Goal: Information Seeking & Learning: Learn about a topic

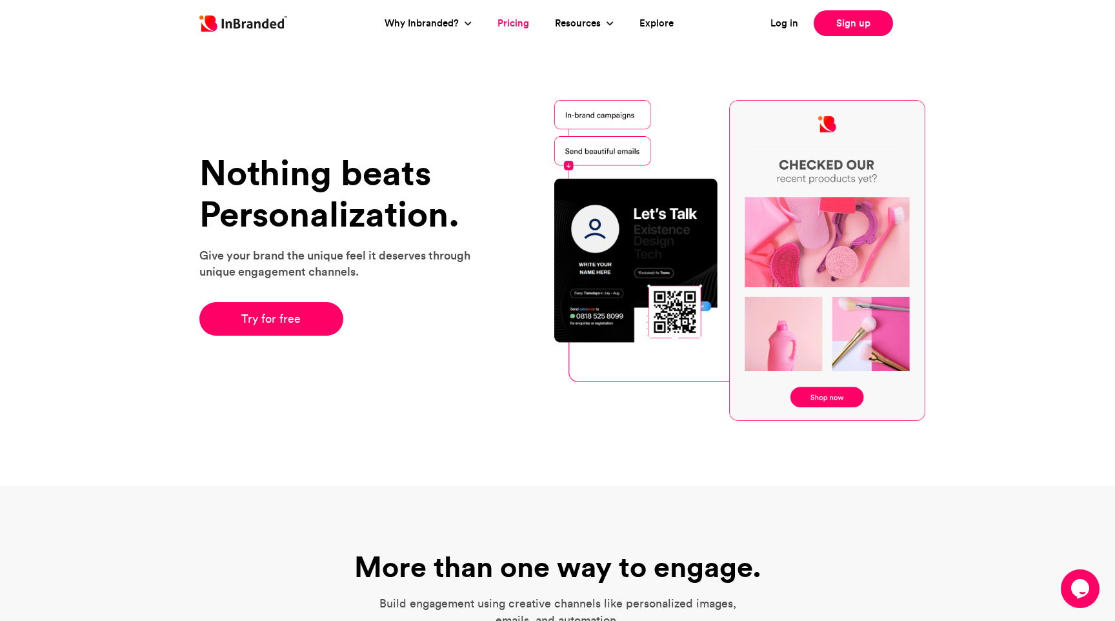
click at [510, 21] on link "Pricing" at bounding box center [513, 23] width 32 height 15
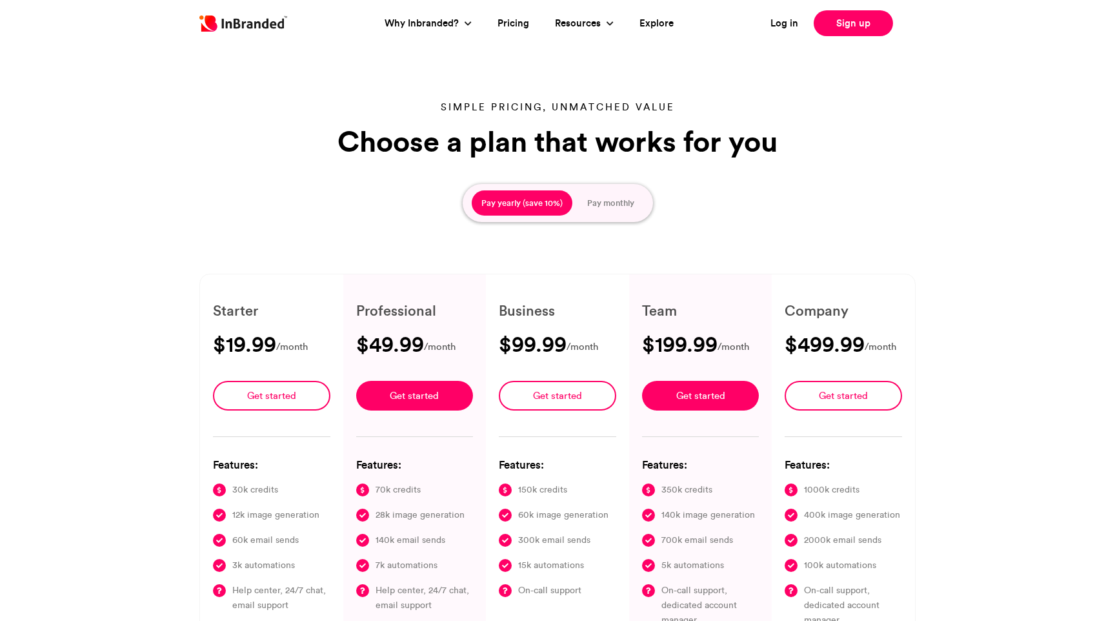
type input "****"
click at [594, 206] on button "Pay monthly" at bounding box center [610, 203] width 66 height 26
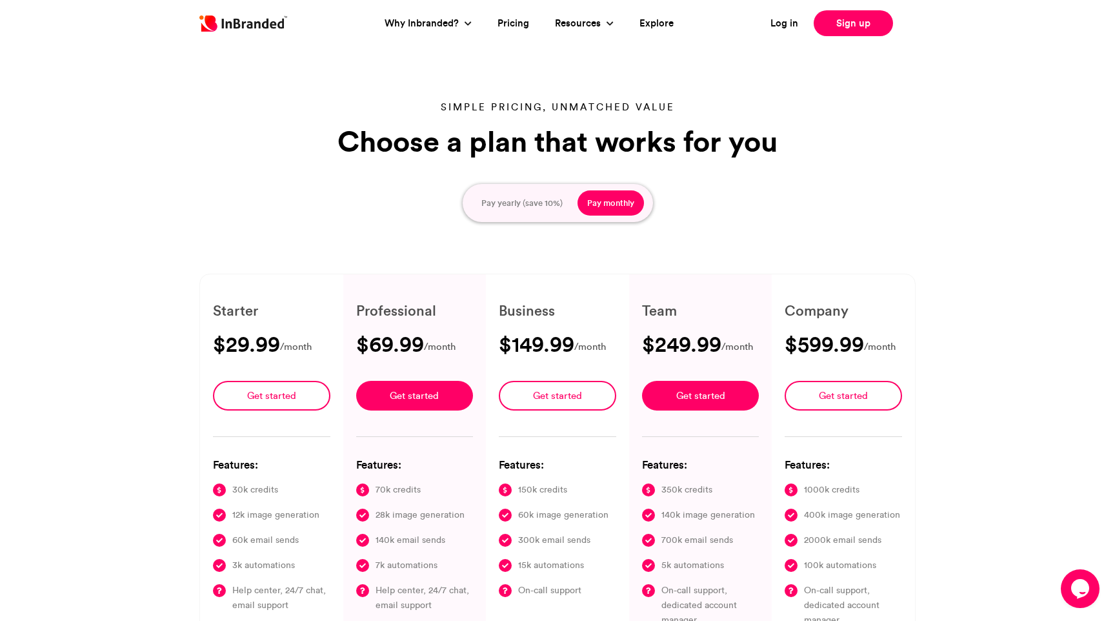
click at [539, 205] on button "Pay yearly (save 10%)" at bounding box center [522, 203] width 101 height 26
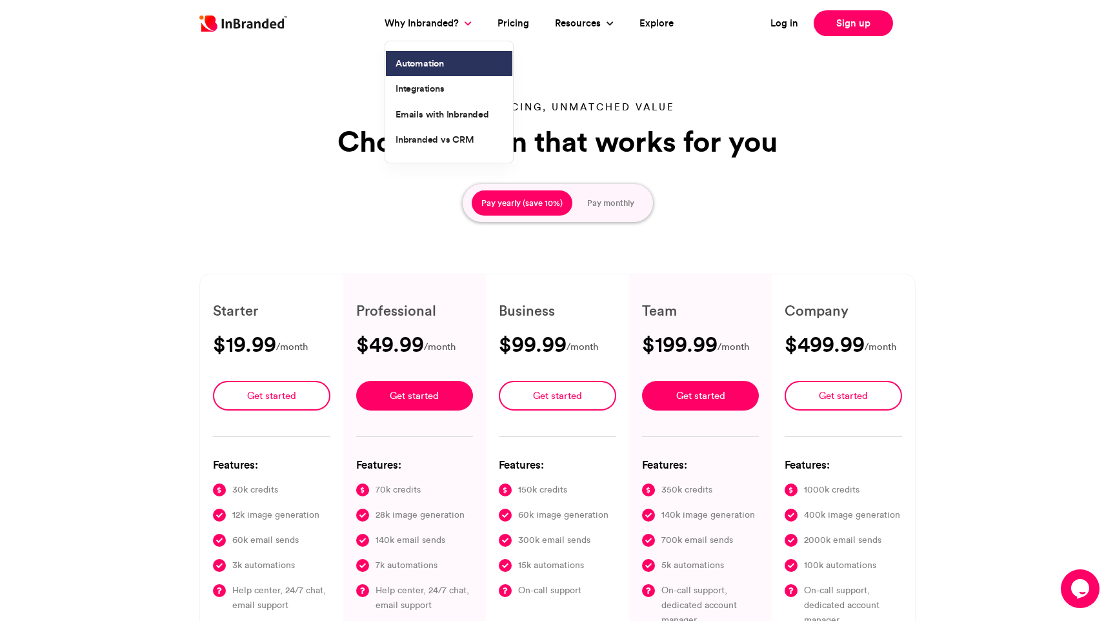
click at [446, 60] on link "Automation" at bounding box center [449, 64] width 126 height 26
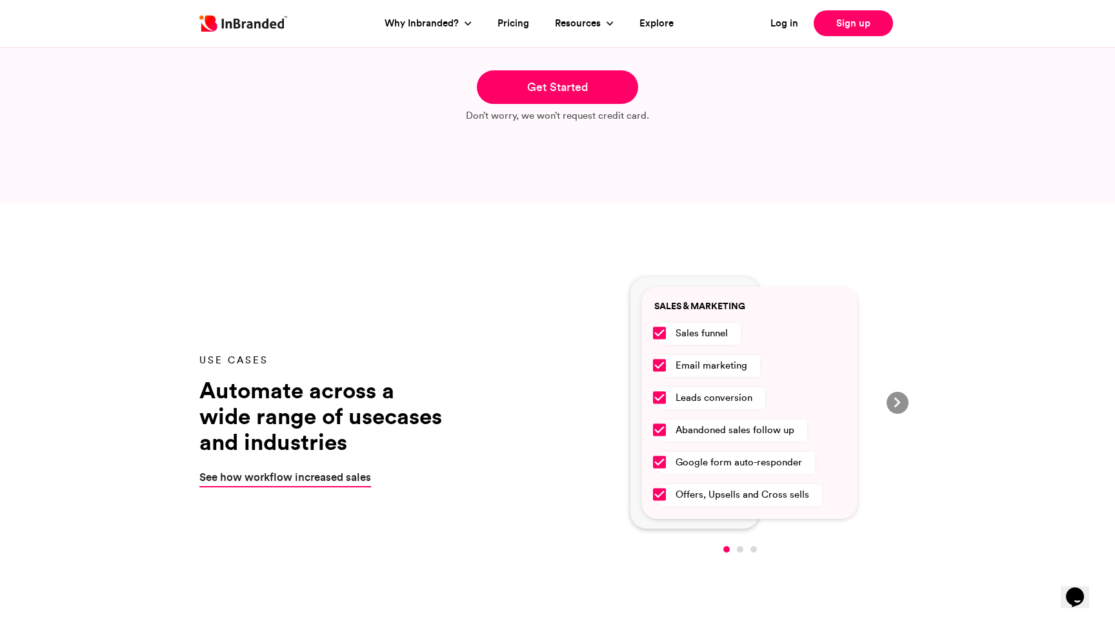
scroll to position [592, 0]
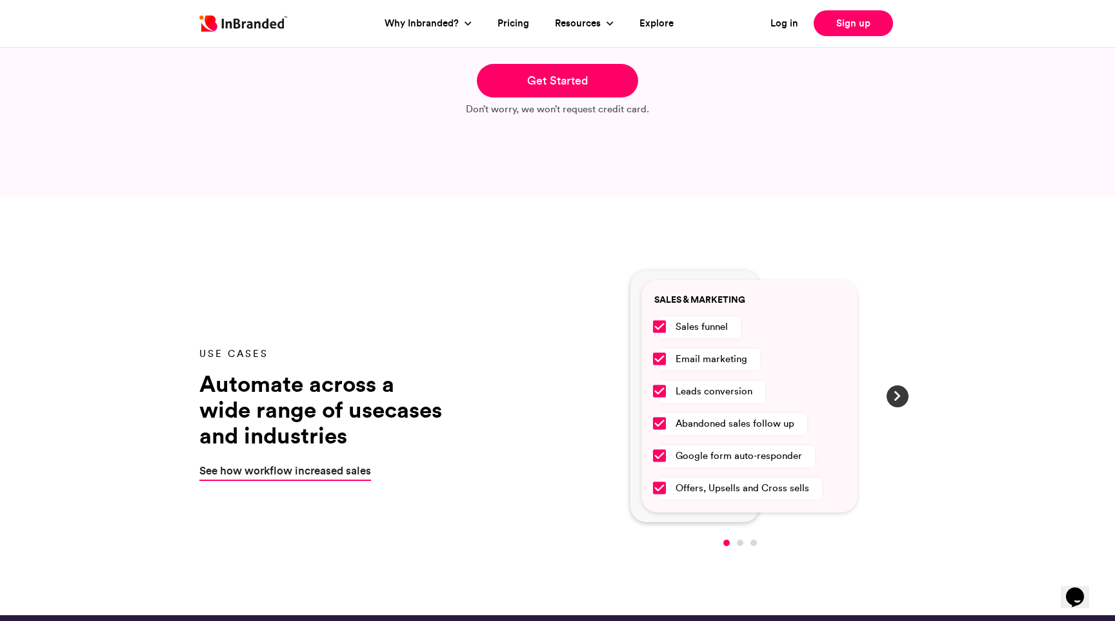
click at [896, 399] on span at bounding box center [897, 396] width 13 height 13
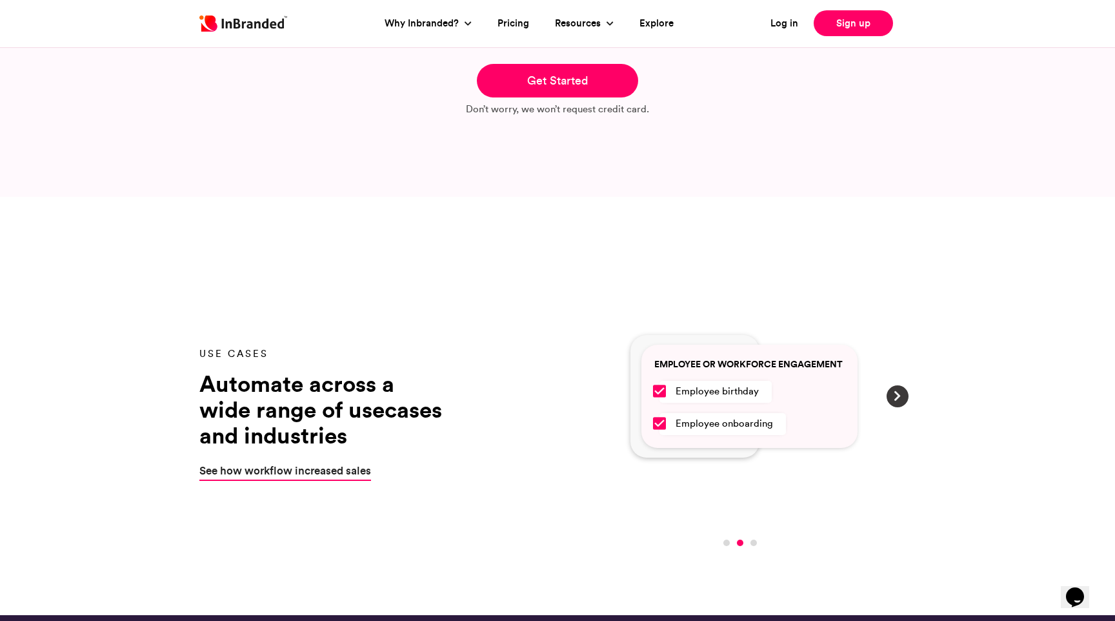
click at [896, 399] on span at bounding box center [897, 396] width 13 height 13
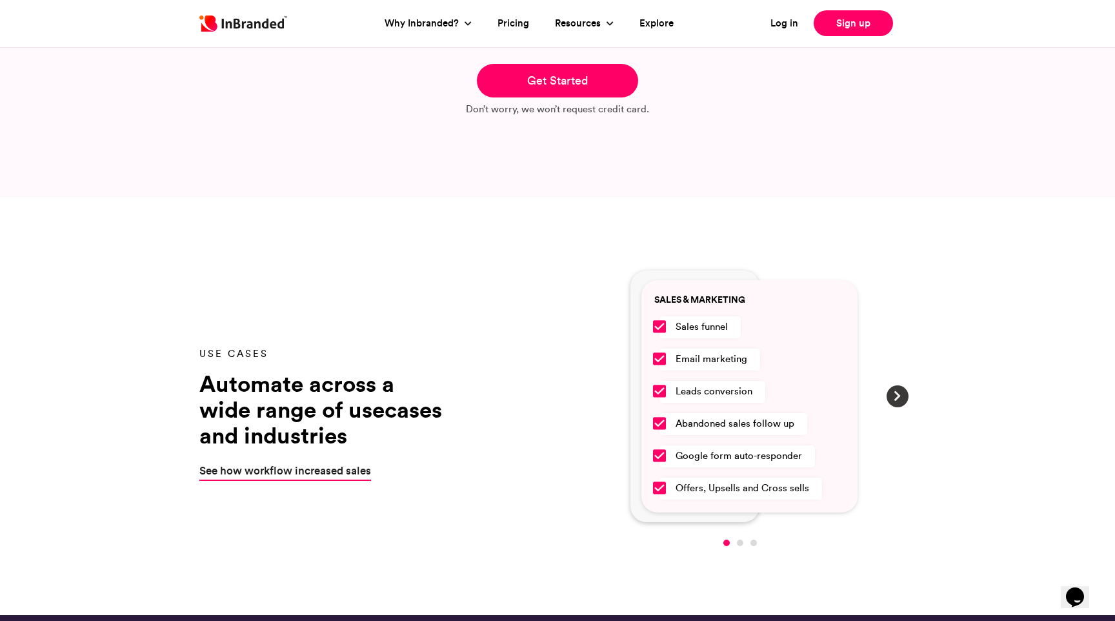
click at [896, 399] on span at bounding box center [897, 396] width 13 height 13
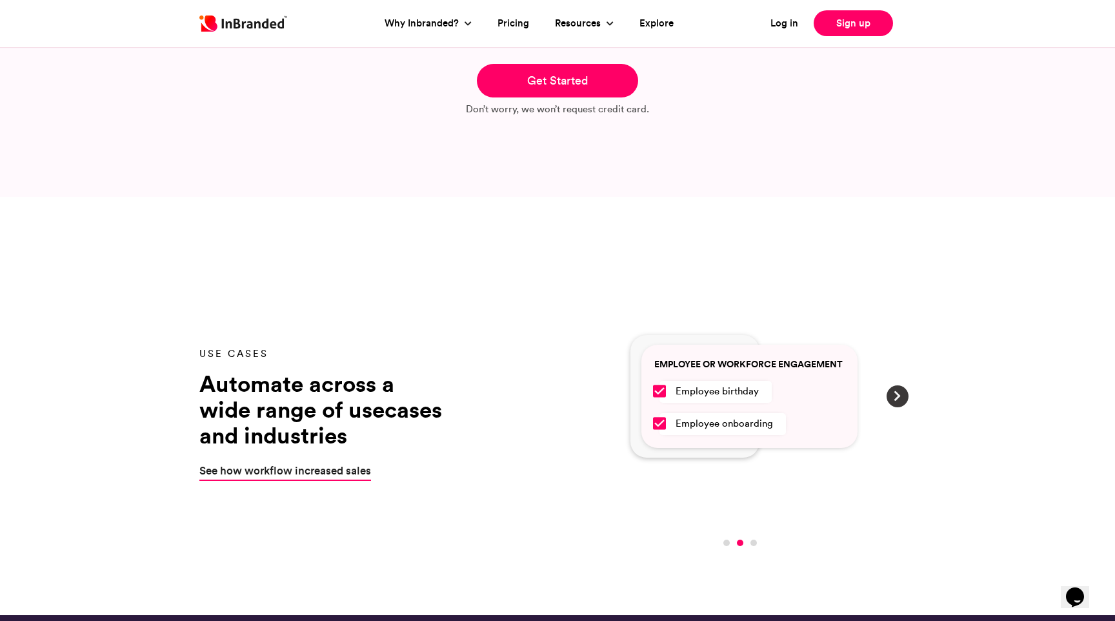
click at [896, 399] on span at bounding box center [897, 396] width 13 height 13
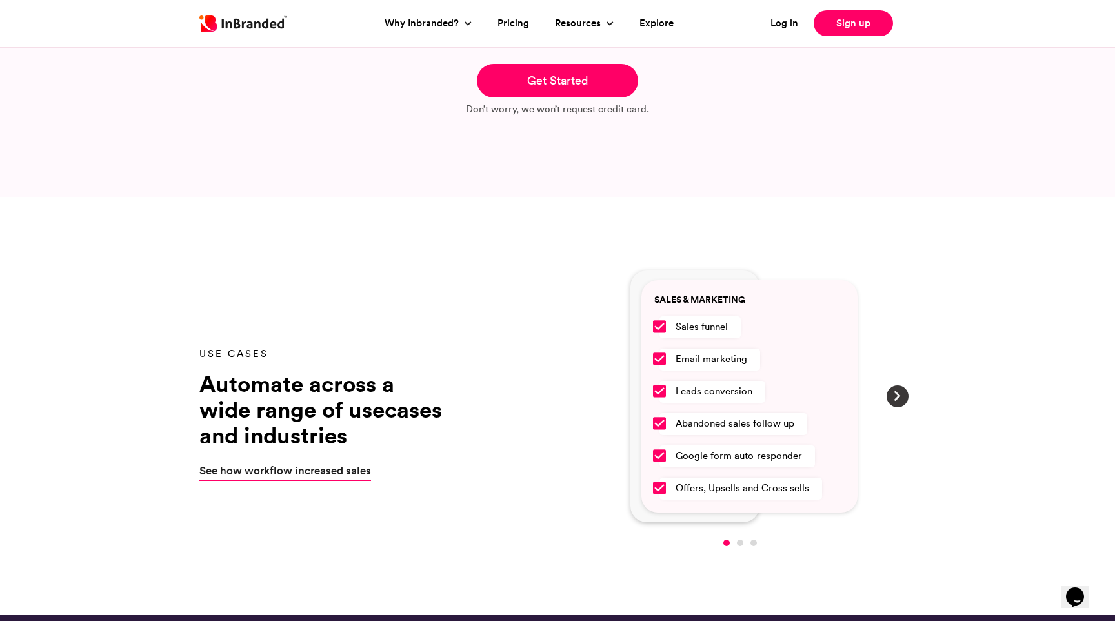
click at [896, 399] on span at bounding box center [897, 396] width 13 height 13
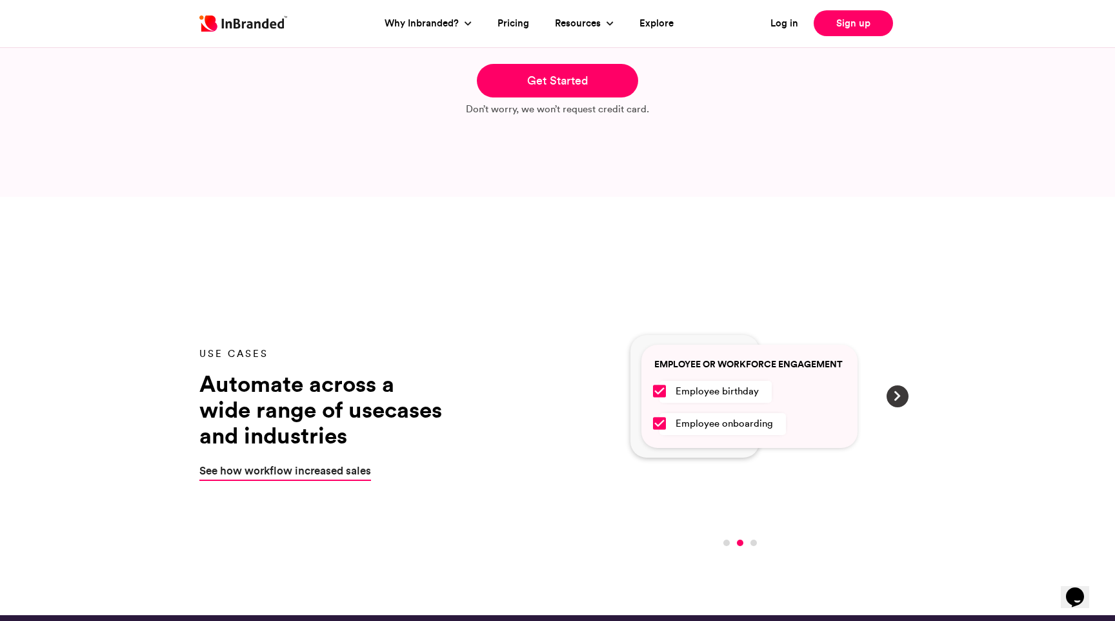
click at [896, 399] on span at bounding box center [897, 396] width 13 height 13
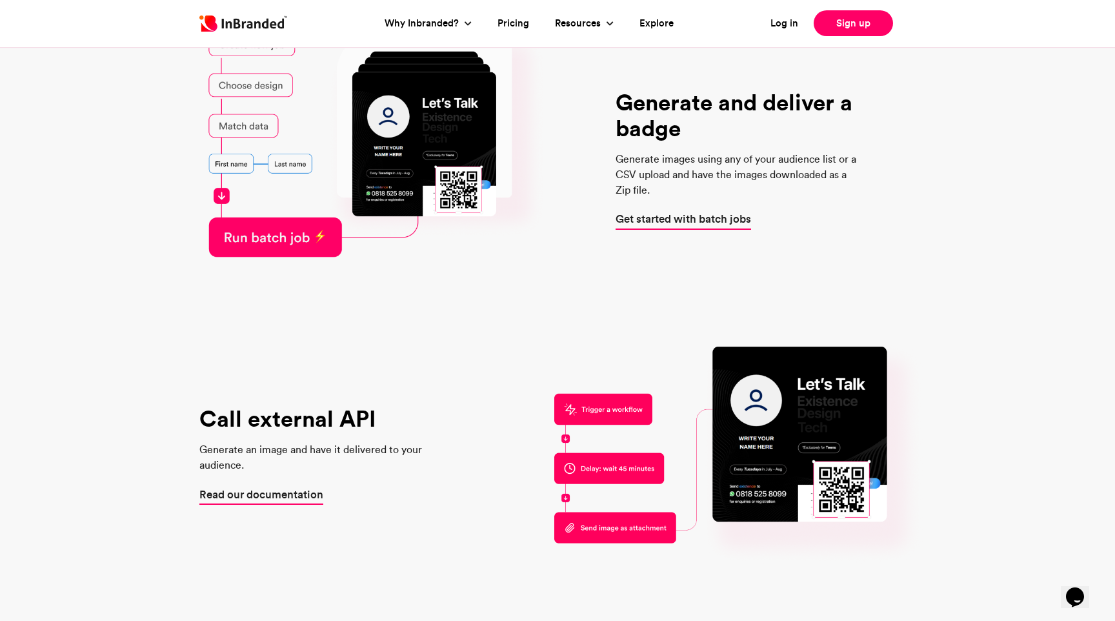
scroll to position [2247, 0]
